Goal: Communication & Community: Answer question/provide support

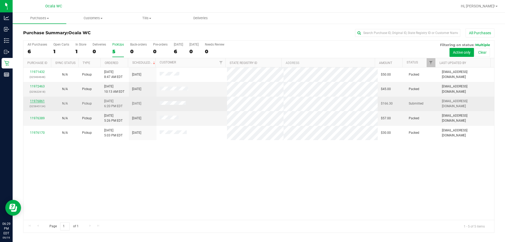
click at [39, 101] on link "11976861" at bounding box center [37, 101] width 15 height 4
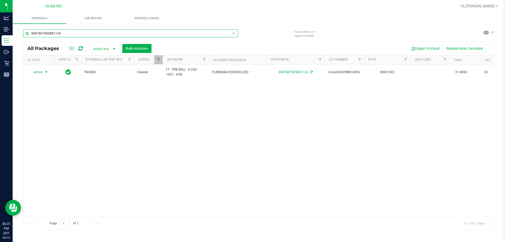
click at [73, 31] on input "8887807985881134" at bounding box center [130, 33] width 215 height 8
type input "4772178152652971"
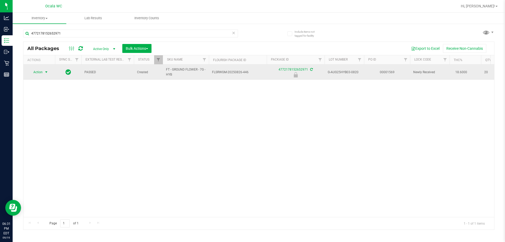
click at [44, 73] on span "select" at bounding box center [46, 71] width 7 height 7
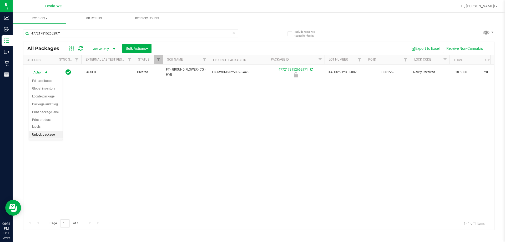
click at [40, 131] on li "Unlock package" at bounding box center [46, 135] width 34 height 8
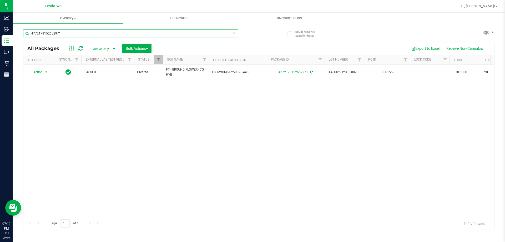
click at [70, 34] on input "4772178152652971" at bounding box center [130, 33] width 215 height 8
type input "7685784938851543"
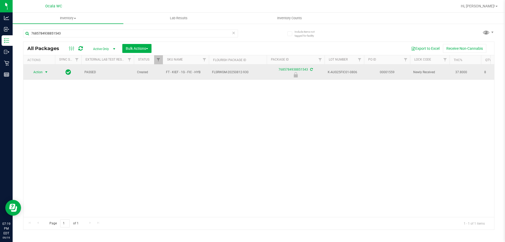
click at [40, 74] on span "Action" at bounding box center [36, 71] width 14 height 7
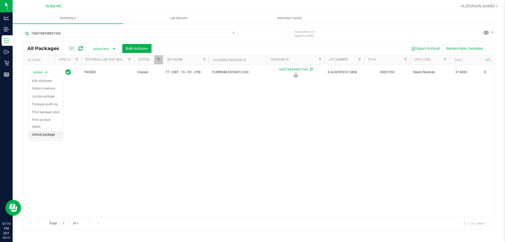
click at [46, 131] on li "Unlock package" at bounding box center [46, 135] width 34 height 8
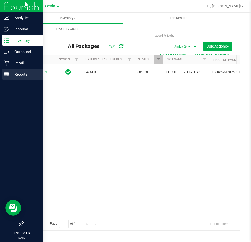
click at [18, 75] on p "Reports" at bounding box center [25, 74] width 32 height 6
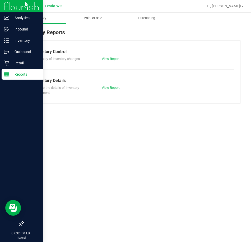
click at [93, 18] on span "Point of Sale" at bounding box center [93, 18] width 33 height 5
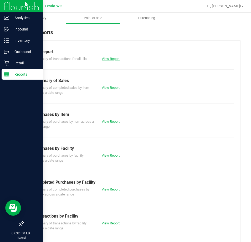
click at [106, 59] on link "View Report" at bounding box center [111, 59] width 18 height 4
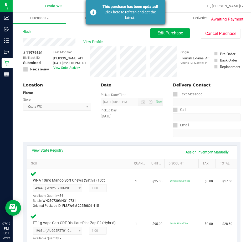
click at [107, 15] on div "Click here to refresh and get the latest." at bounding box center [130, 14] width 62 height 11
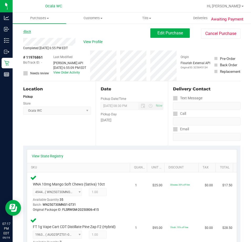
click at [25, 30] on link "Back" at bounding box center [27, 32] width 8 height 4
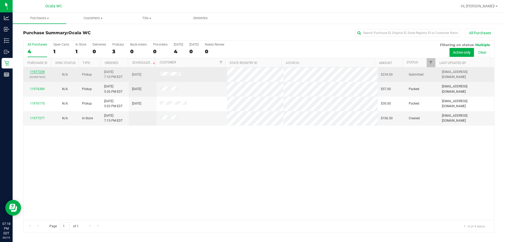
click at [36, 73] on link "11977239" at bounding box center [37, 72] width 15 height 4
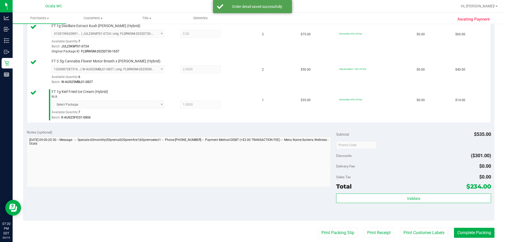
scroll to position [368, 0]
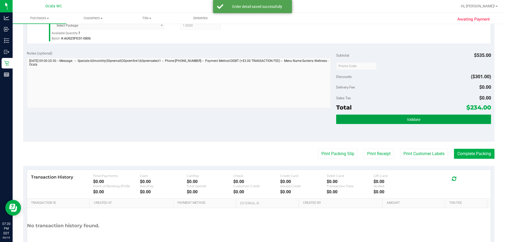
click at [251, 121] on span "Validate" at bounding box center [413, 119] width 13 height 4
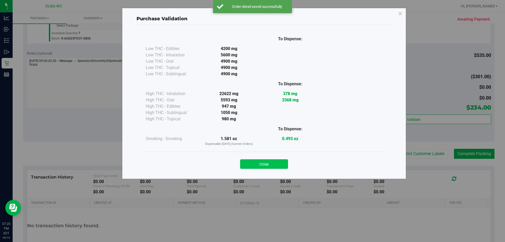
click at [251, 163] on button "Close" at bounding box center [264, 163] width 48 height 9
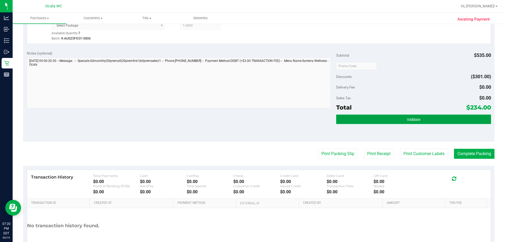
click at [251, 123] on button "Validate" at bounding box center [413, 118] width 155 height 9
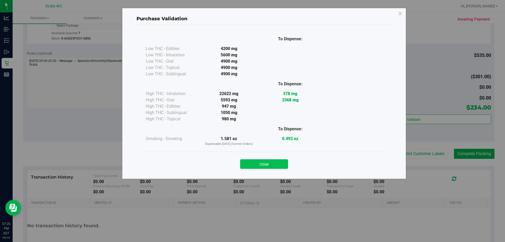
click at [251, 164] on button "Close" at bounding box center [264, 163] width 48 height 9
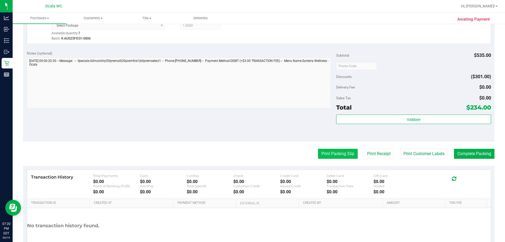
click at [251, 153] on button "Print Packing Slip" at bounding box center [338, 154] width 40 height 10
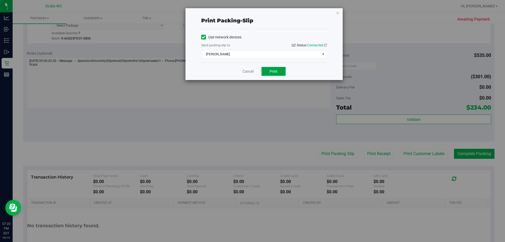
click at [251, 71] on span "Print" at bounding box center [274, 71] width 8 height 4
click at [249, 69] on link "Cancel" at bounding box center [248, 72] width 11 height 6
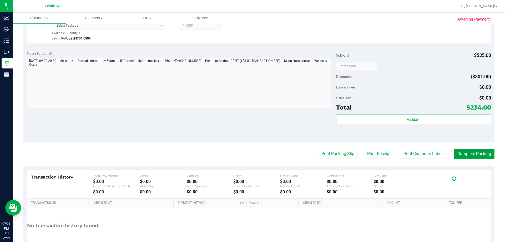
click at [251, 151] on button "Complete Packing" at bounding box center [474, 154] width 41 height 10
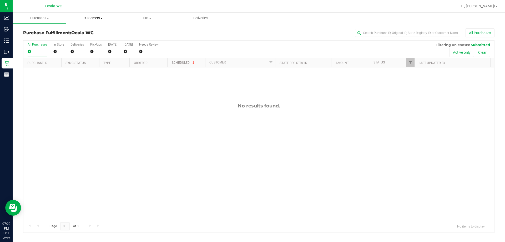
click at [87, 17] on span "Customers" at bounding box center [93, 18] width 53 height 5
click at [83, 31] on span "All customers" at bounding box center [85, 31] width 38 height 4
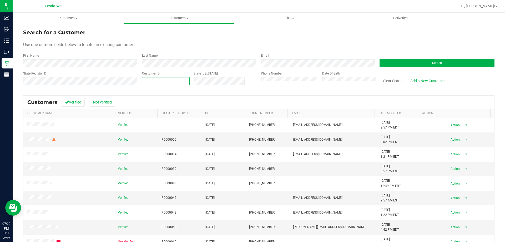
paste input "1584339"
type input "1584339"
click at [251, 62] on button "Search" at bounding box center [437, 63] width 115 height 8
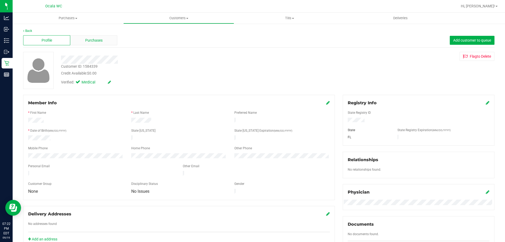
click at [99, 37] on div "Purchases" at bounding box center [93, 40] width 47 height 10
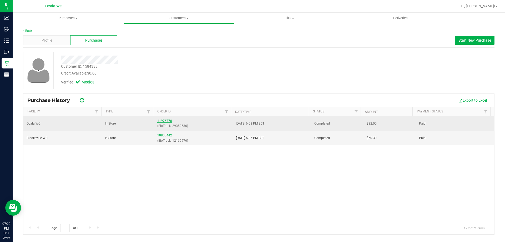
click at [163, 122] on link "11976770" at bounding box center [164, 121] width 15 height 4
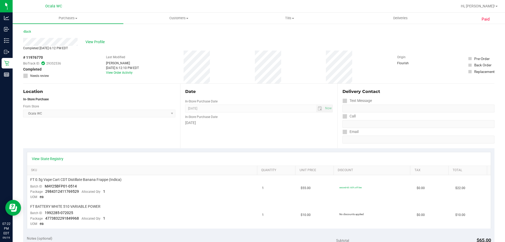
click at [251, 71] on div "# 11976770 BioTrack ID: 29352536 Completed Needs review Last Modified Elijah Gi…" at bounding box center [259, 67] width 472 height 33
click at [251, 64] on div "# 11976770 BioTrack ID: 29352536 Completed Needs review Last Modified Elijah Gi…" at bounding box center [259, 67] width 472 height 33
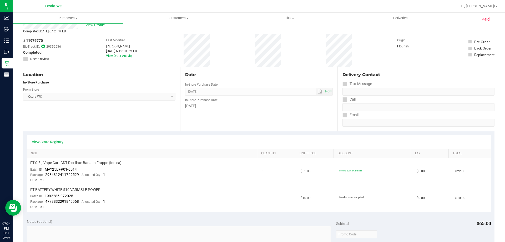
scroll to position [26, 0]
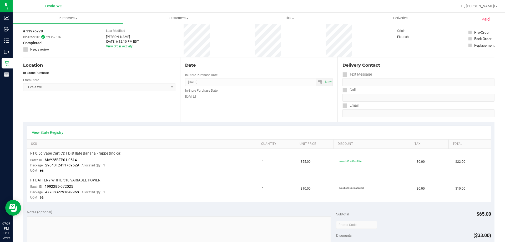
click at [70, 108] on div "Location In-Store Purchase From Store Ocala WC Select Store Bonita Springs WC B…" at bounding box center [101, 89] width 157 height 64
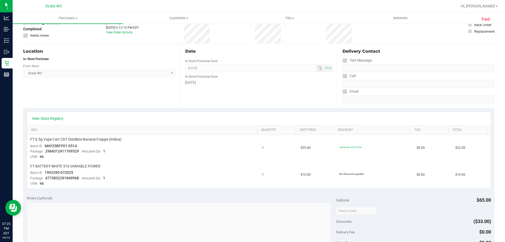
scroll to position [0, 0]
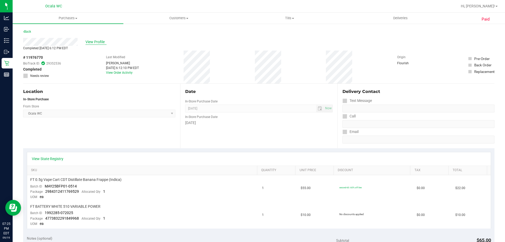
click at [95, 43] on span "View Profile" at bounding box center [96, 42] width 21 height 6
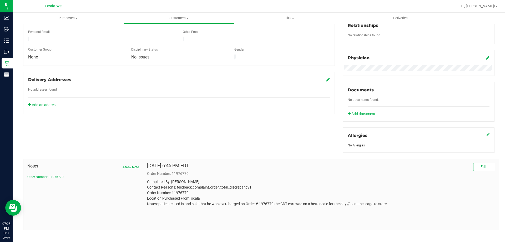
scroll to position [139, 0]
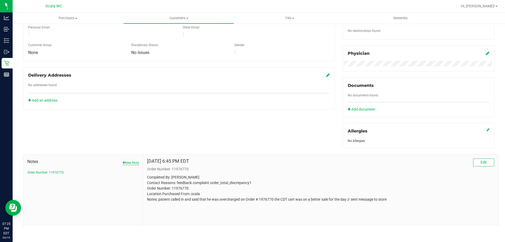
click at [135, 160] on button "New Note" at bounding box center [131, 162] width 16 height 5
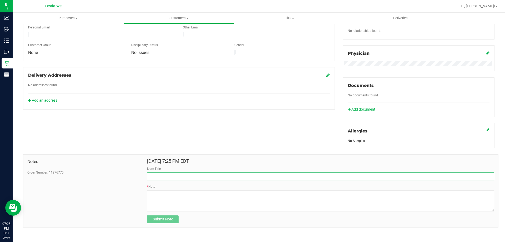
click at [158, 174] on input "Note Title" at bounding box center [320, 176] width 347 height 8
type input "Credit of $5.50"
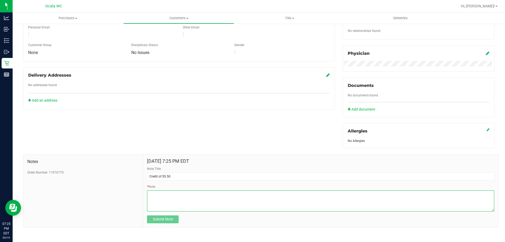
click at [159, 195] on textarea "* Note" at bounding box center [320, 200] width 347 height 21
type textarea "Please give the PT a credit of $5.50 due to a discount error."
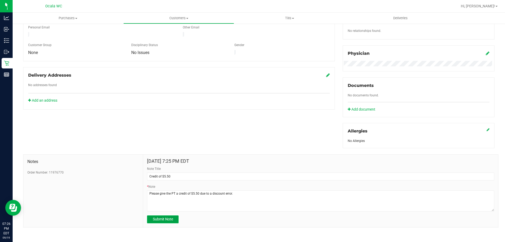
click at [158, 218] on span "Submit Note" at bounding box center [163, 219] width 20 height 4
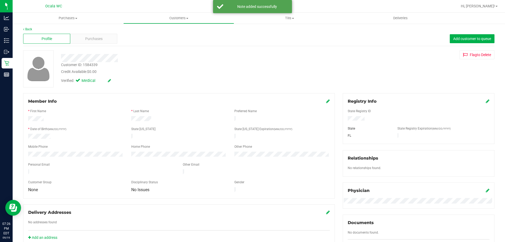
scroll to position [0, 0]
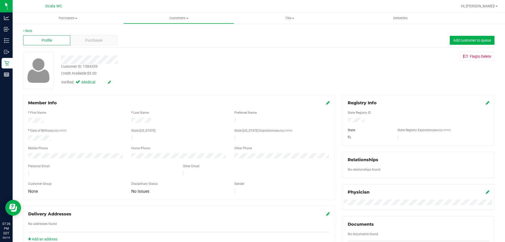
click at [251, 64] on div "Customer ID: 1584339 Credit Available: $0.00 Verified: Medical Flag to Delete" at bounding box center [259, 70] width 480 height 37
click at [251, 79] on div "Customer ID: 1584339 Credit Available: $0.00 Verified: Medical Flag to Delete" at bounding box center [259, 70] width 480 height 37
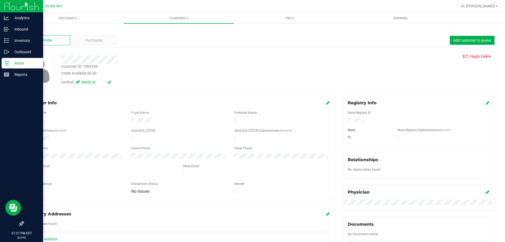
click at [20, 64] on p "Retail" at bounding box center [25, 63] width 32 height 6
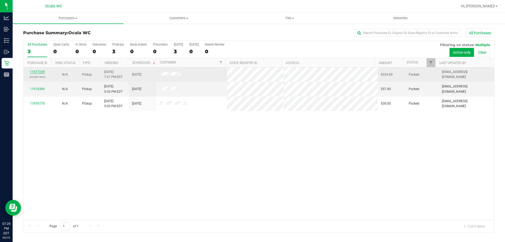
click at [40, 70] on link "11977239" at bounding box center [37, 72] width 15 height 4
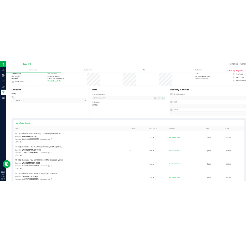
scroll to position [26, 0]
